Goal: Information Seeking & Learning: Learn about a topic

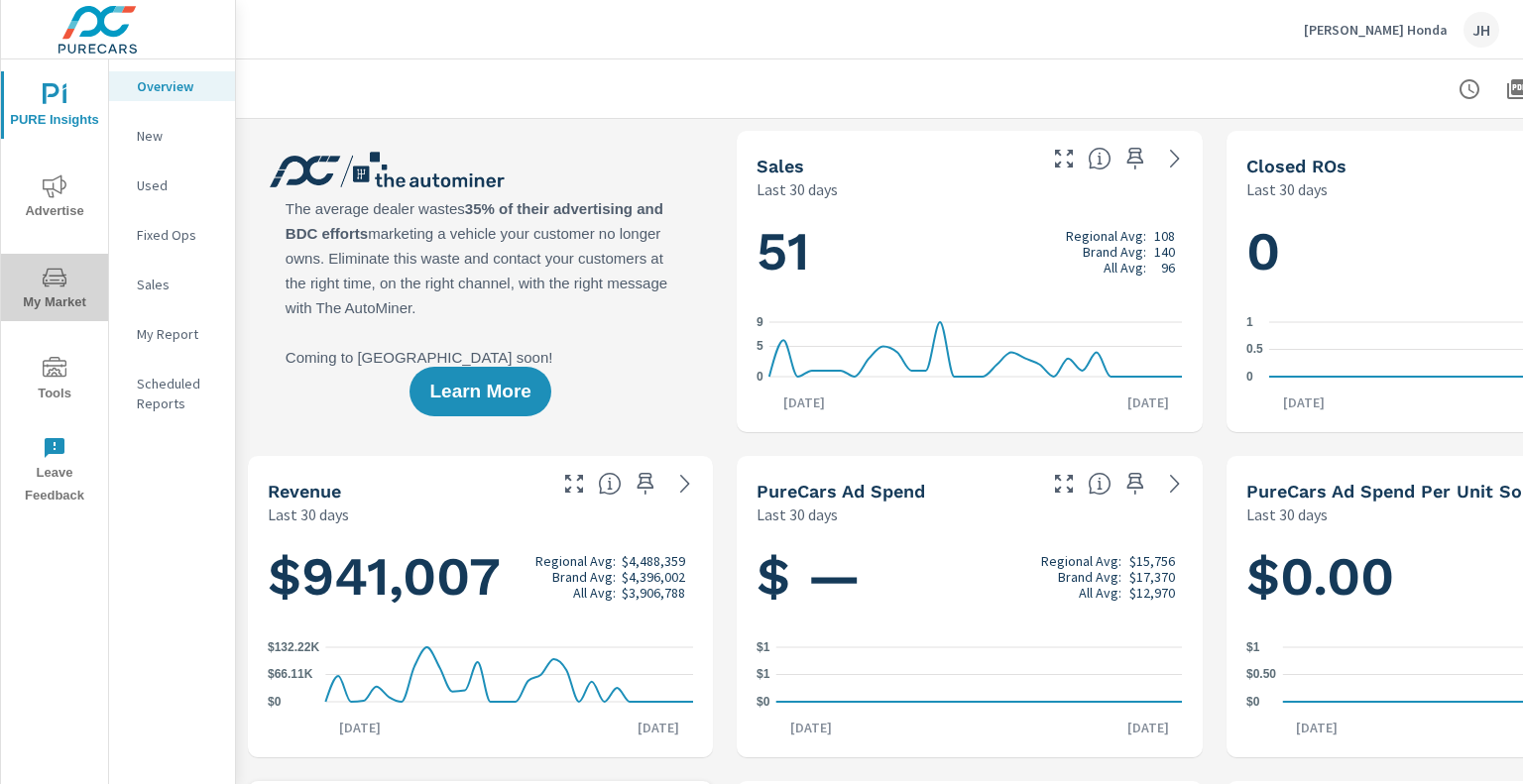
click at [68, 298] on span "My Market" at bounding box center [55, 290] width 96 height 49
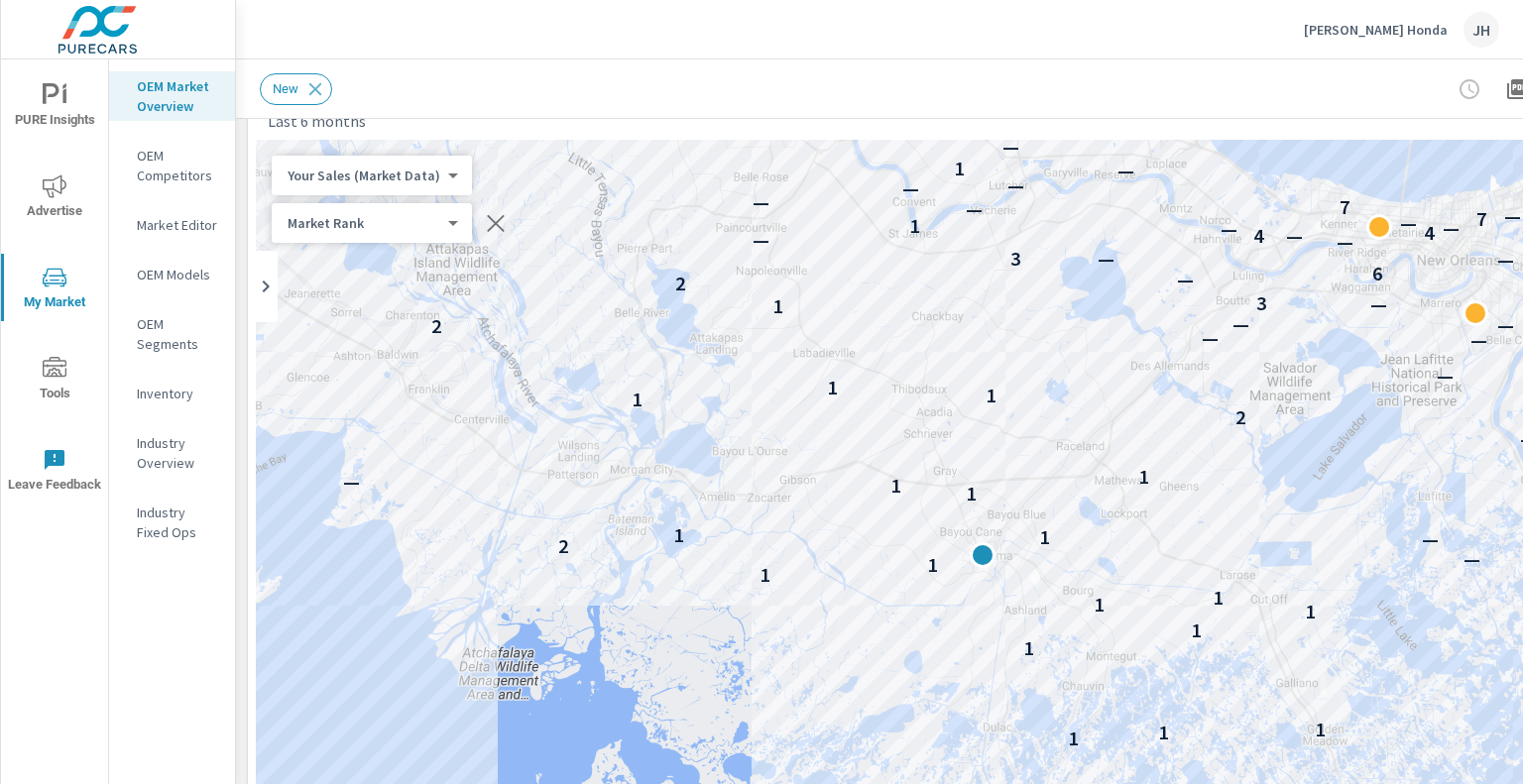
scroll to position [68, 0]
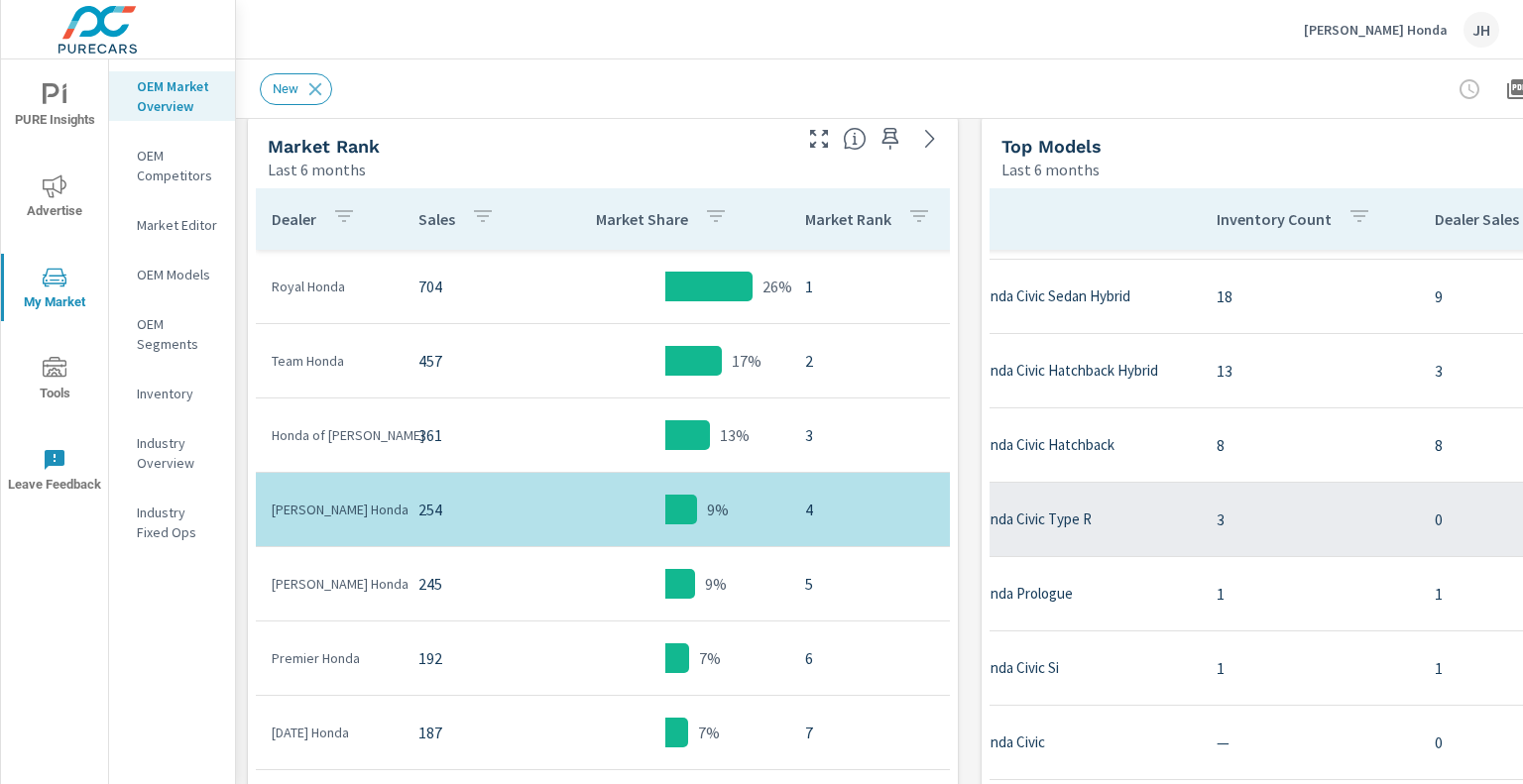
scroll to position [750, 9]
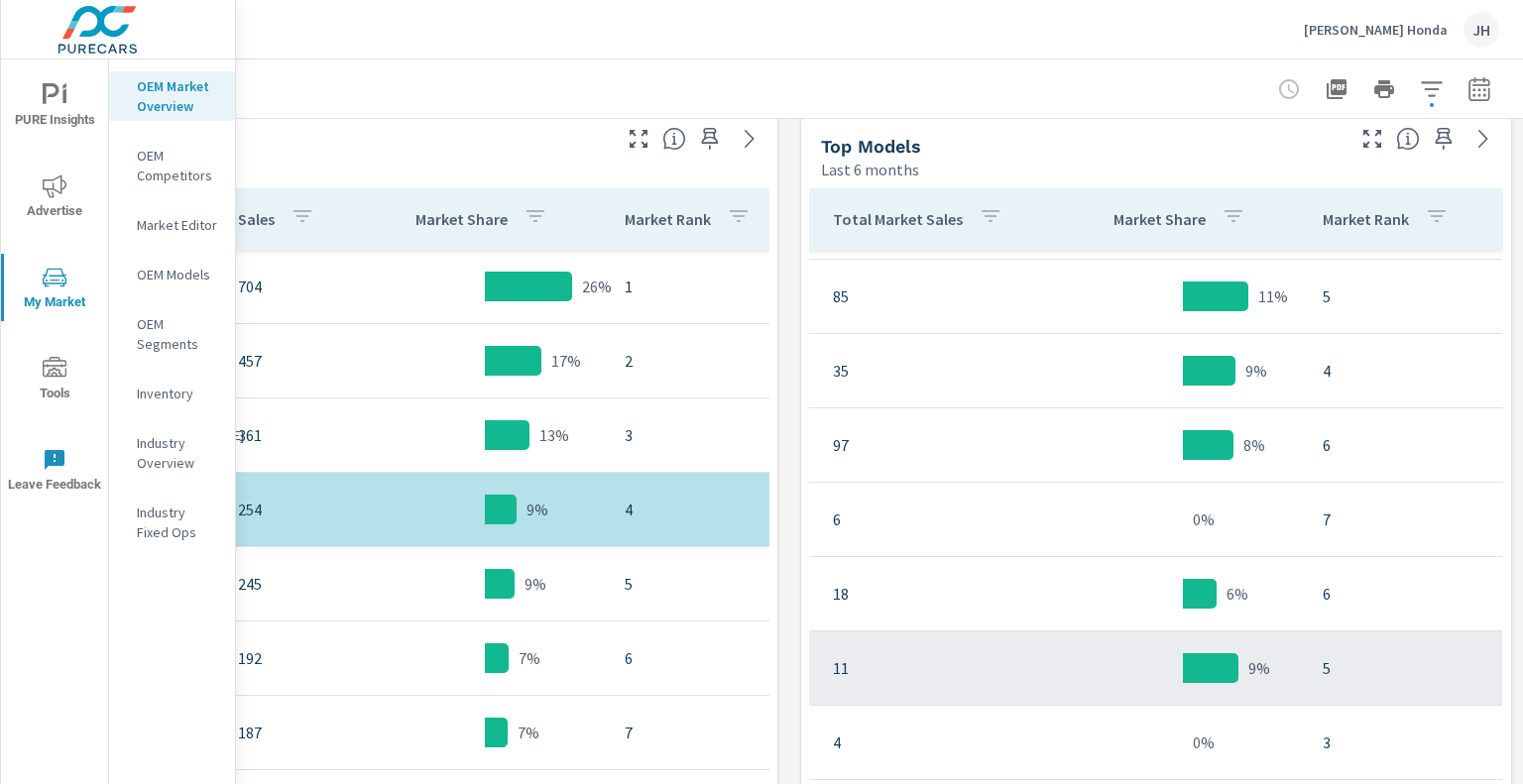
scroll to position [749, 806]
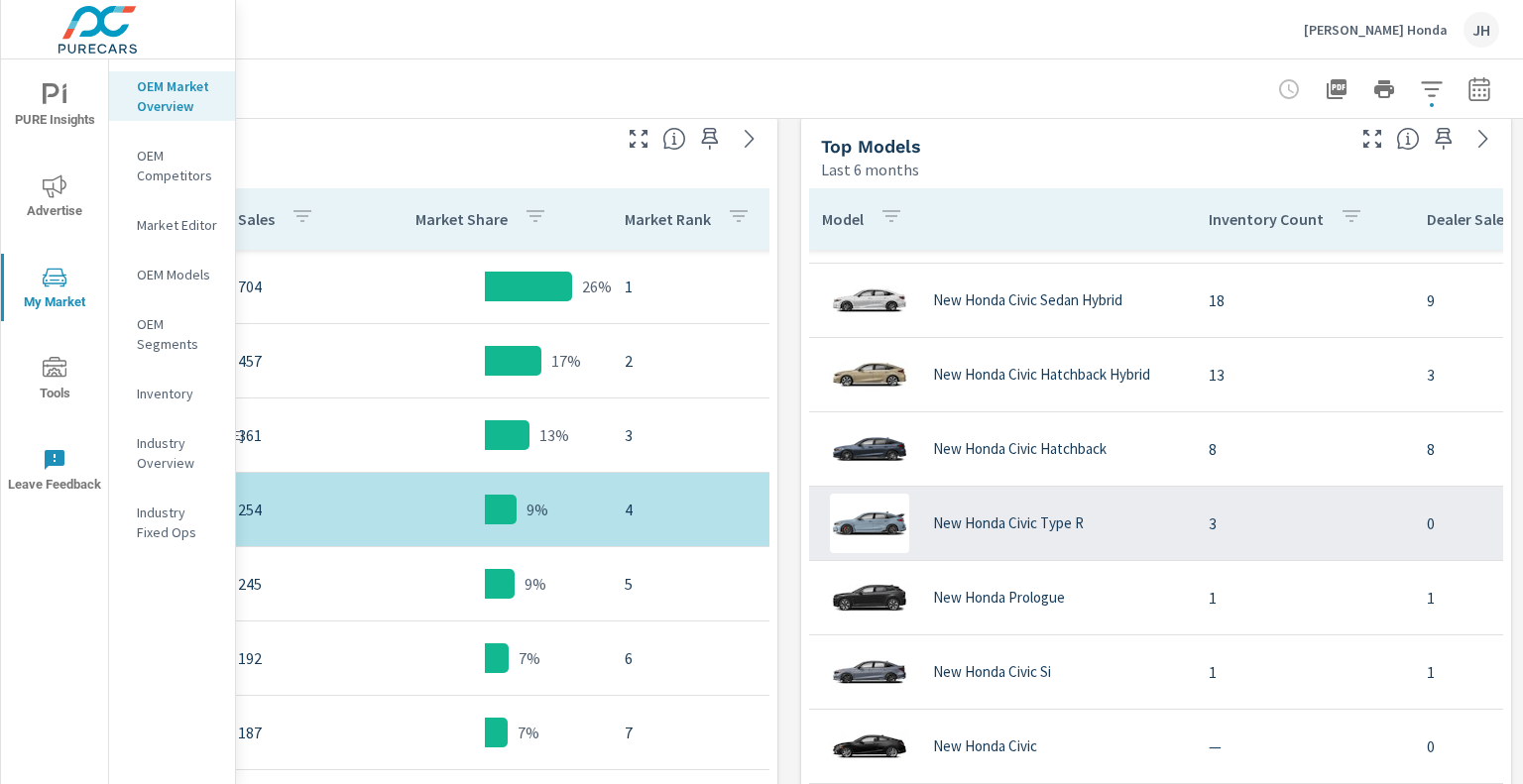
scroll to position [729, 4]
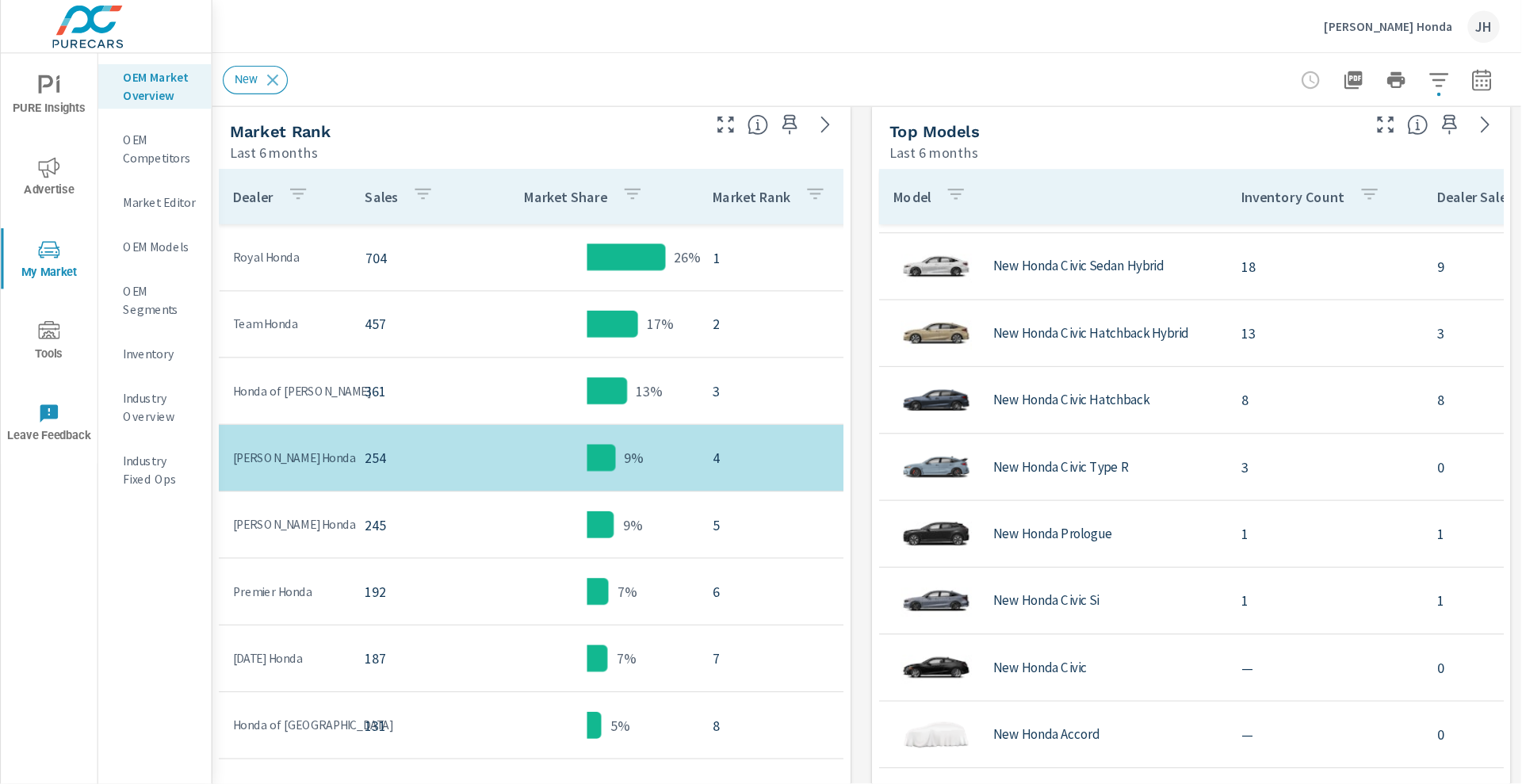
scroll to position [654, 0]
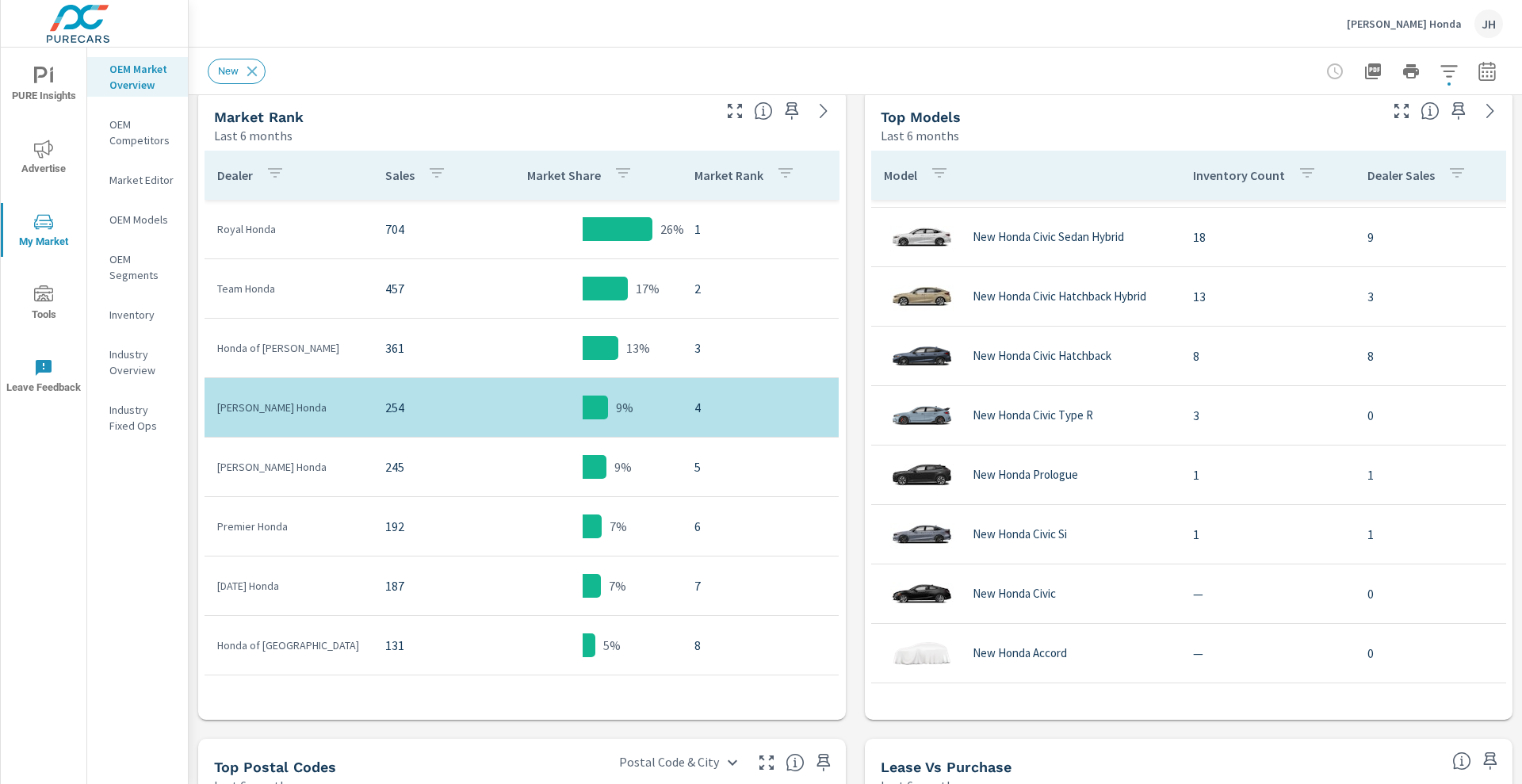
drag, startPoint x: 1217, startPoint y: 6, endPoint x: 1009, endPoint y: 70, distance: 217.6
click at [1009, 70] on div "New" at bounding box center [744, 72] width 1073 height 25
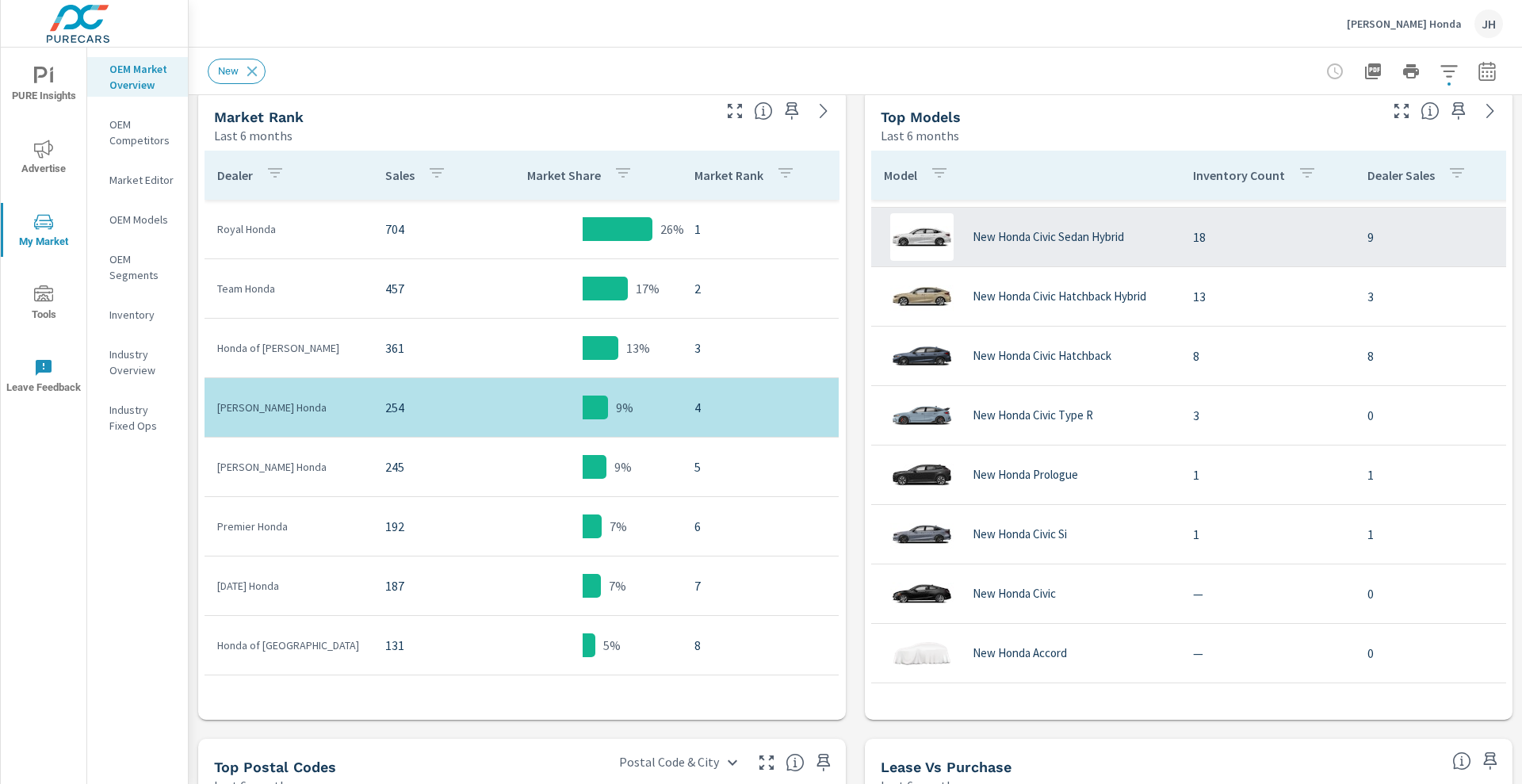
scroll to position [603, 0]
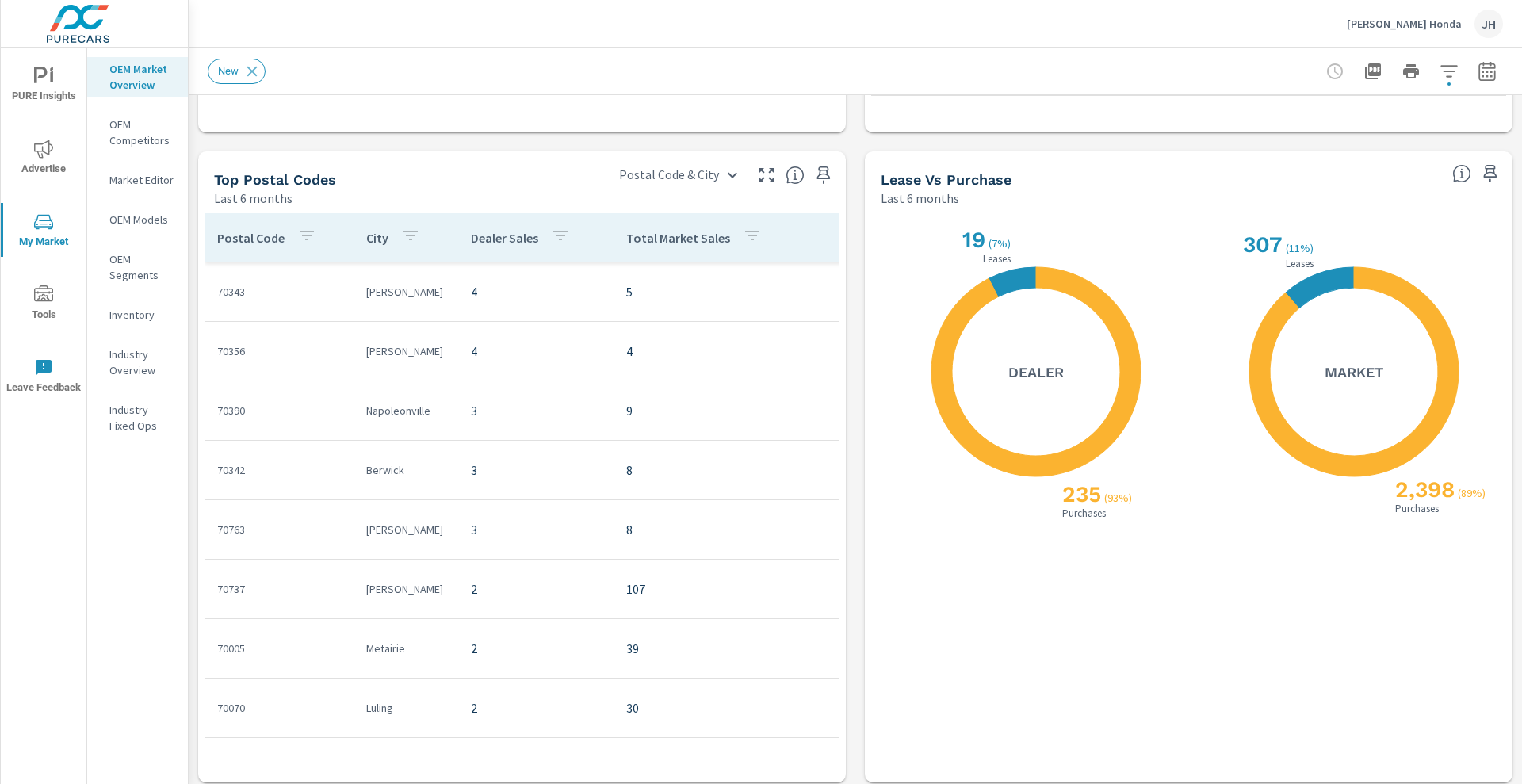
scroll to position [1391, 0]
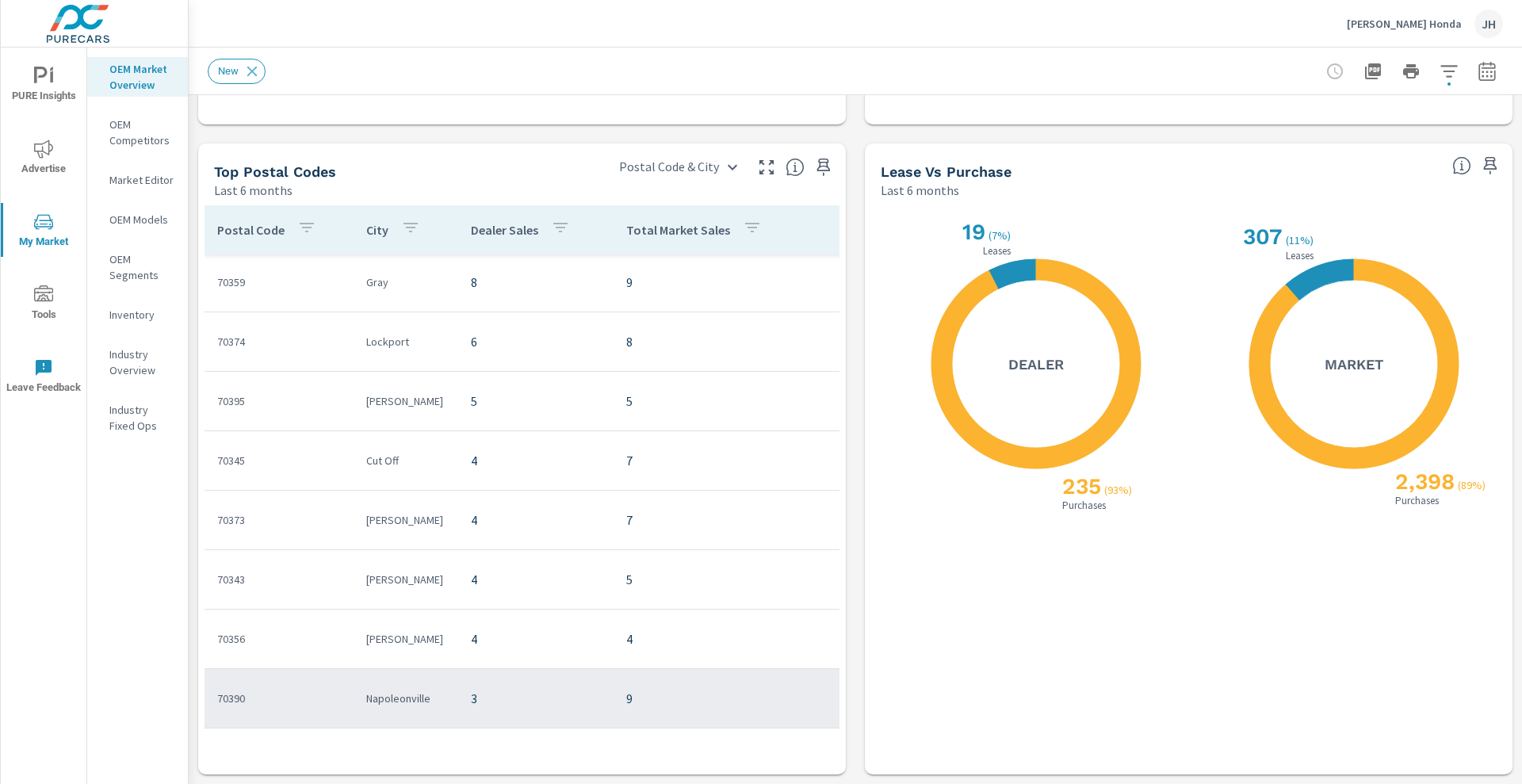
scroll to position [357, 0]
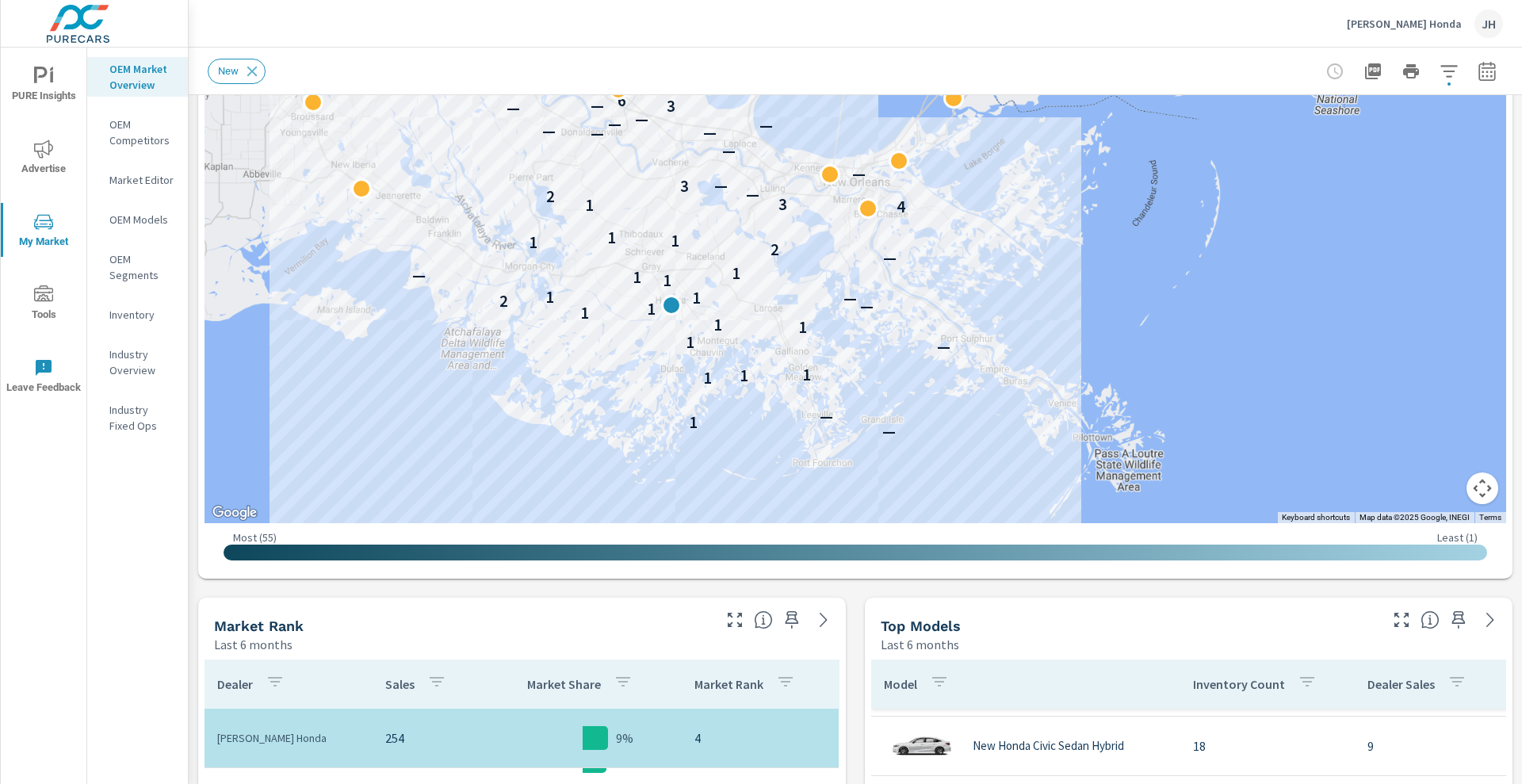
scroll to position [296, 0]
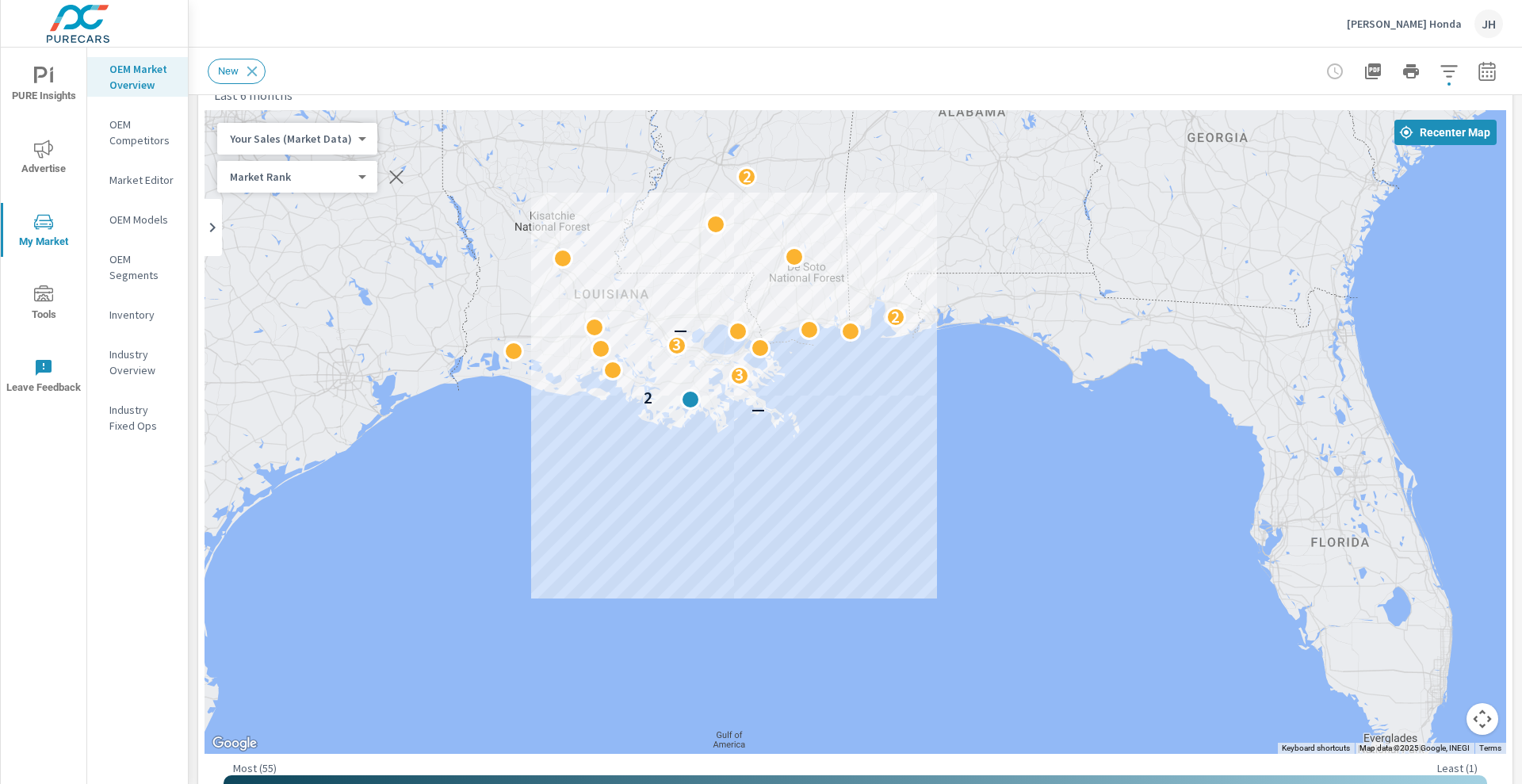
scroll to position [57, 0]
